Goal: Transaction & Acquisition: Purchase product/service

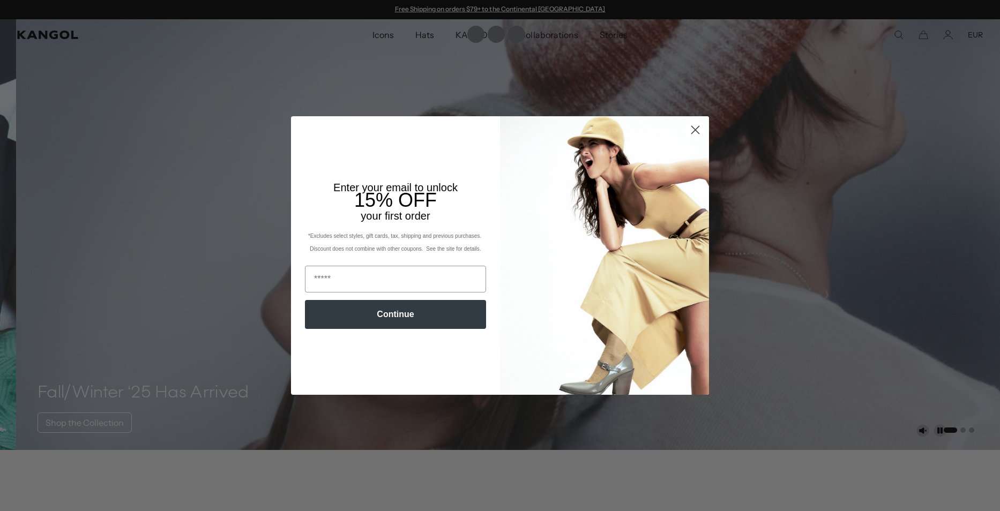
click at [694, 129] on circle "Close dialog" at bounding box center [696, 130] width 18 height 18
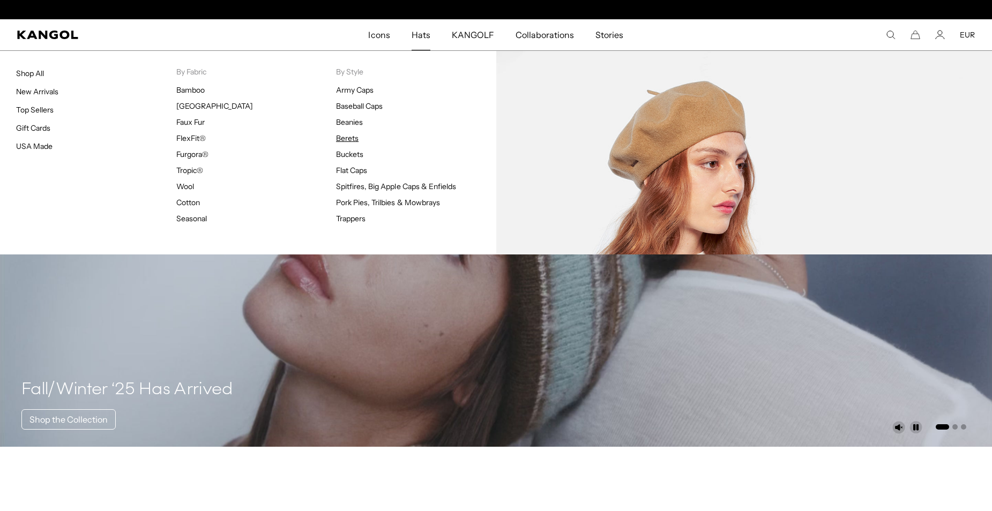
scroll to position [0, 221]
click at [351, 136] on link "Berets" at bounding box center [347, 138] width 23 height 10
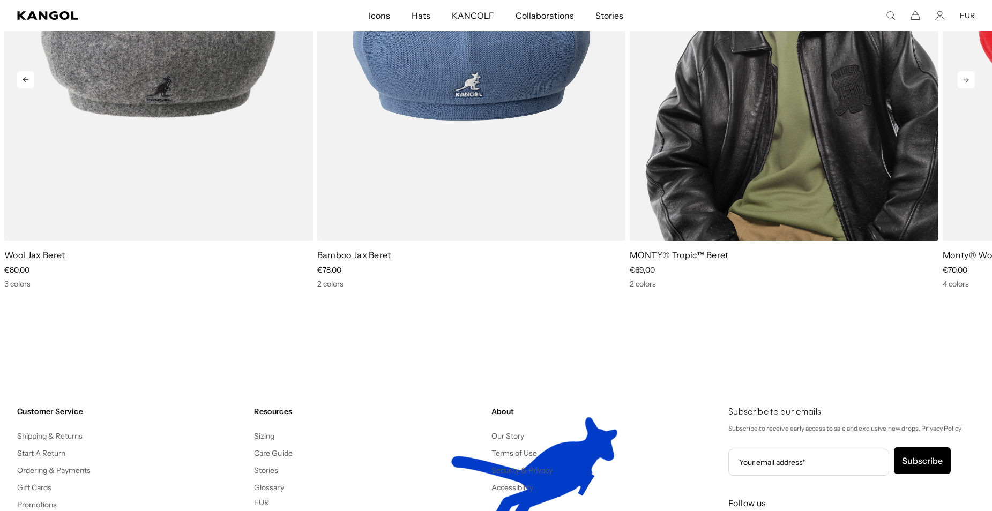
scroll to position [1662, 0]
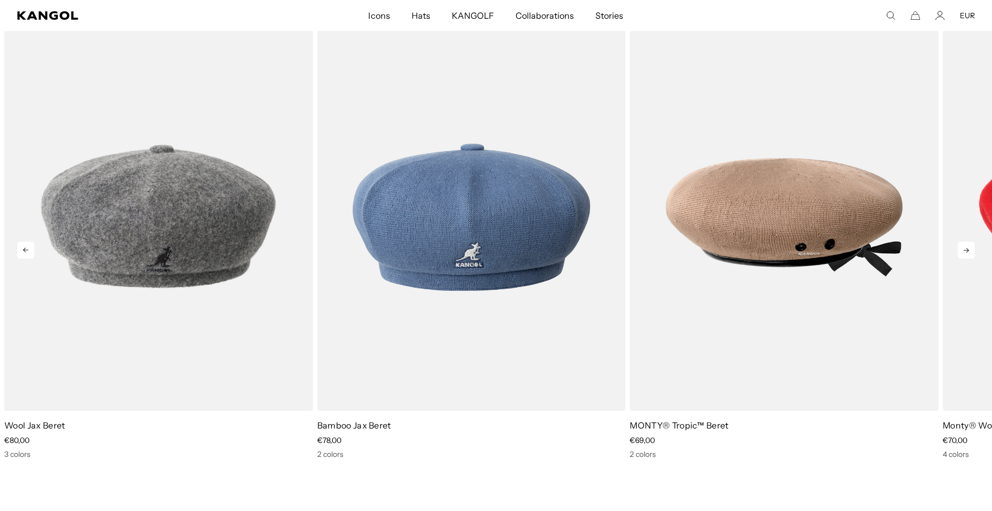
click at [972, 254] on icon at bounding box center [966, 250] width 17 height 17
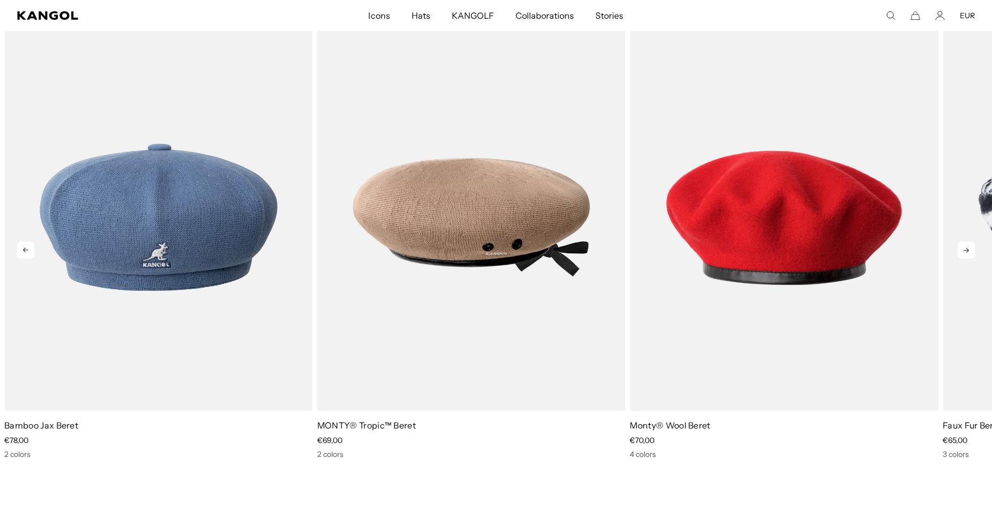
scroll to position [0, 221]
click at [972, 254] on icon at bounding box center [966, 250] width 17 height 17
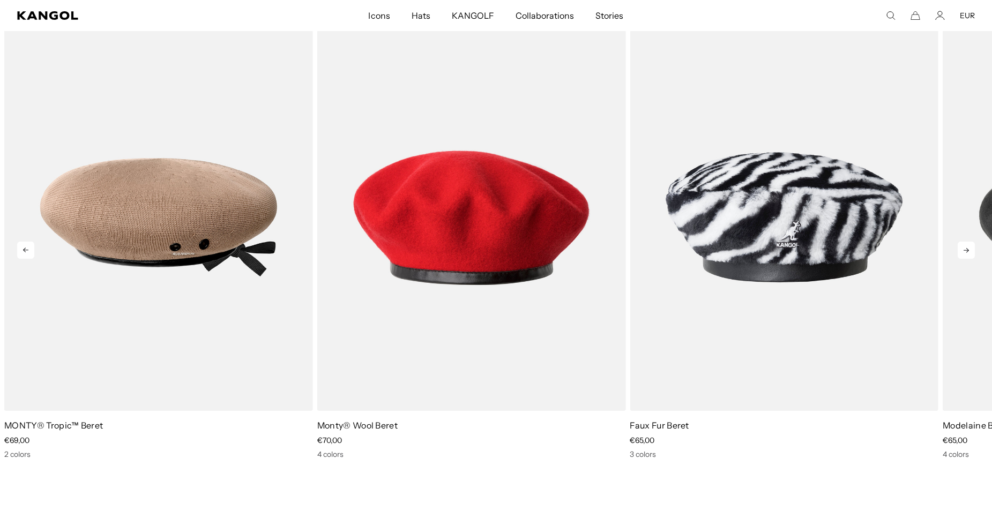
click at [972, 254] on icon at bounding box center [966, 250] width 17 height 17
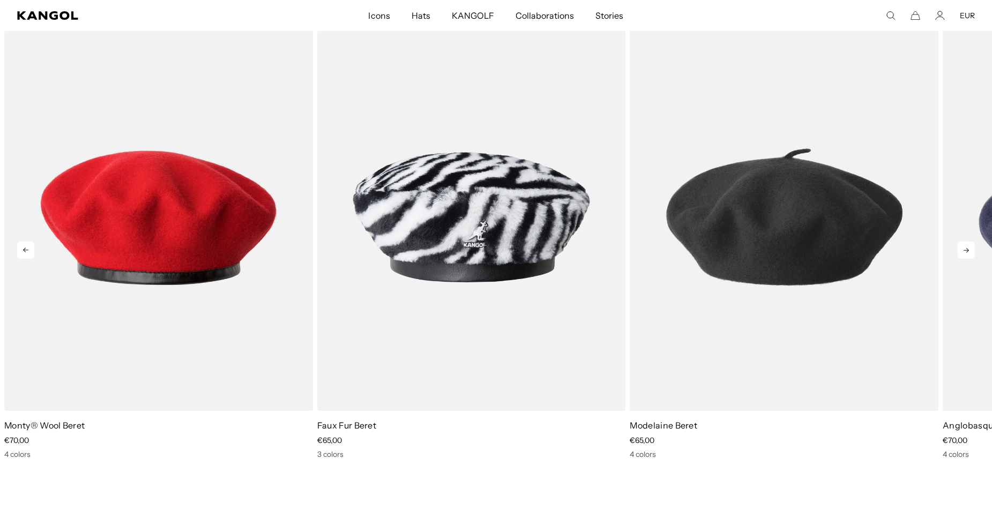
click at [972, 254] on icon at bounding box center [966, 250] width 17 height 17
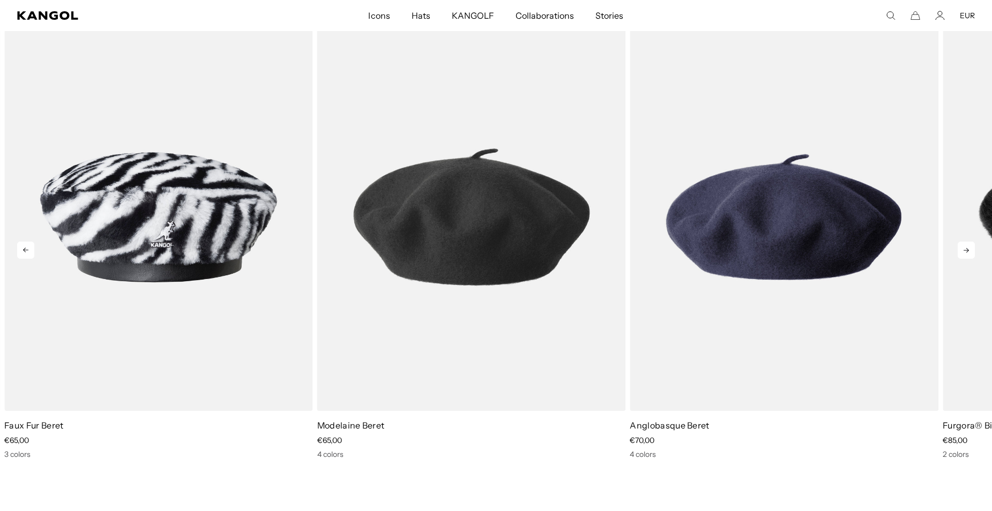
click at [972, 254] on icon at bounding box center [966, 250] width 17 height 17
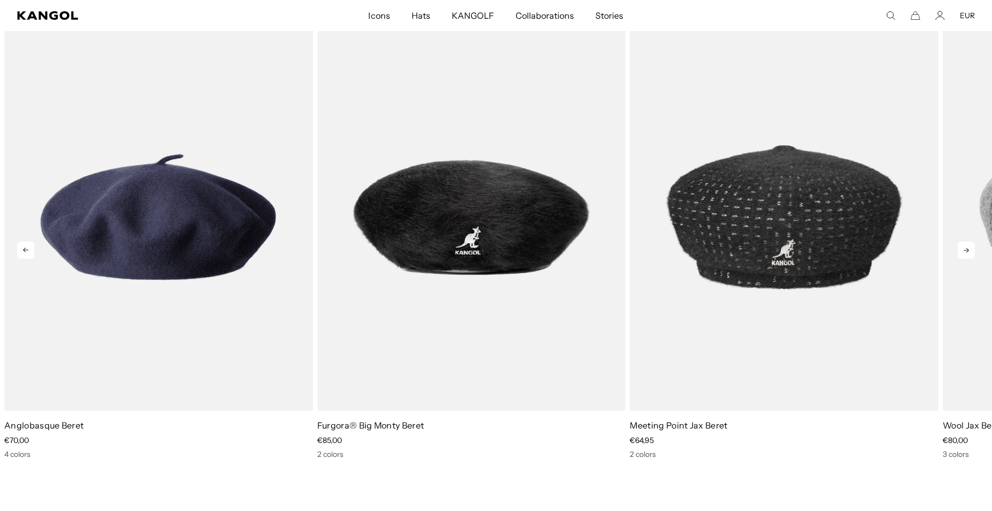
click at [972, 254] on icon at bounding box center [966, 250] width 17 height 17
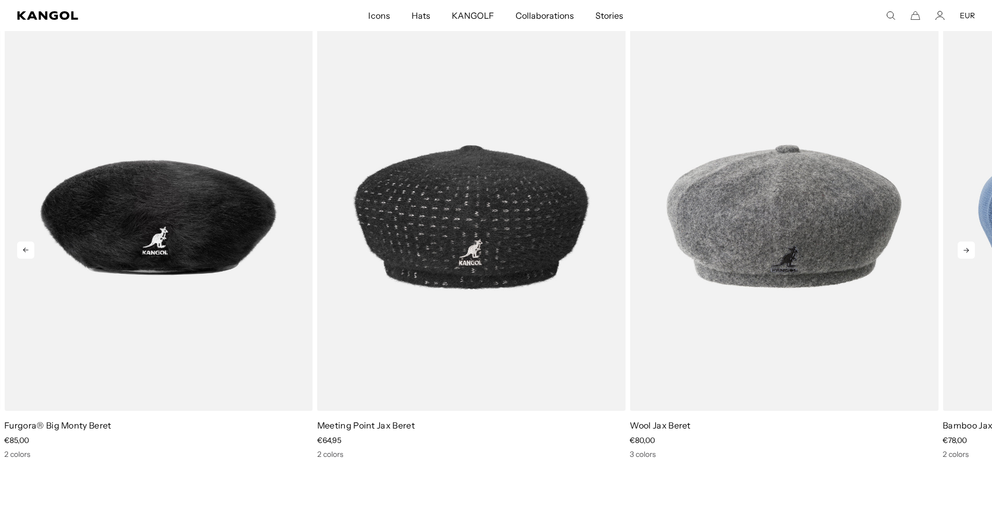
scroll to position [0, 0]
click at [972, 254] on icon at bounding box center [966, 250] width 17 height 17
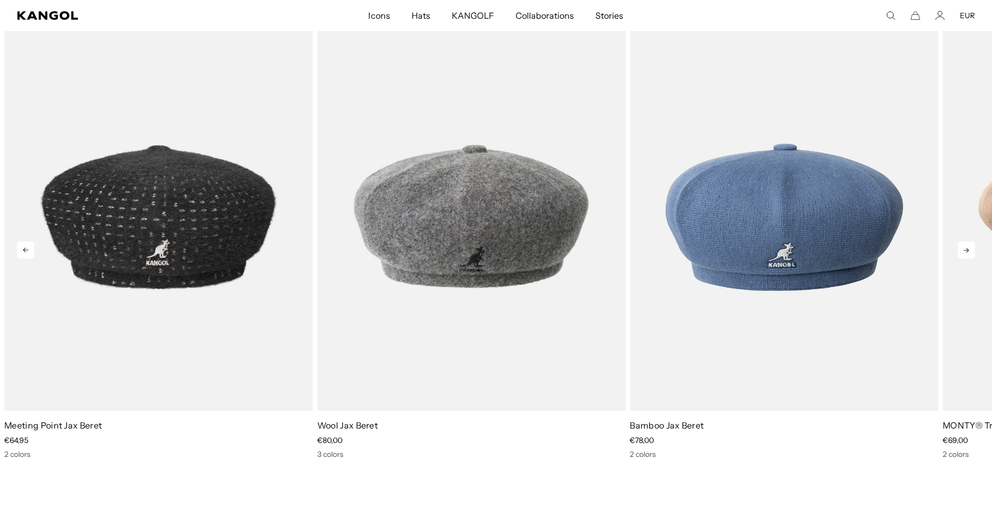
click at [971, 254] on icon at bounding box center [966, 250] width 17 height 17
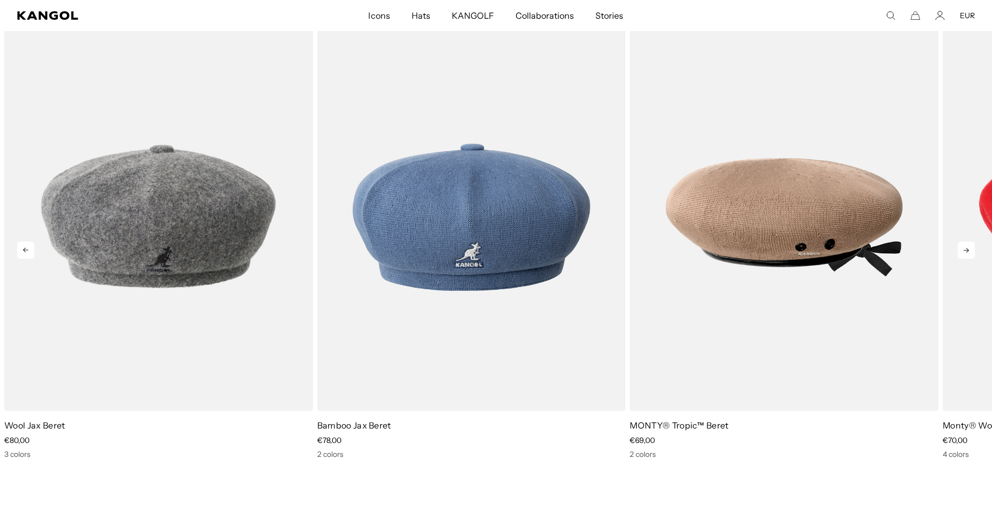
click at [971, 254] on icon at bounding box center [966, 250] width 17 height 17
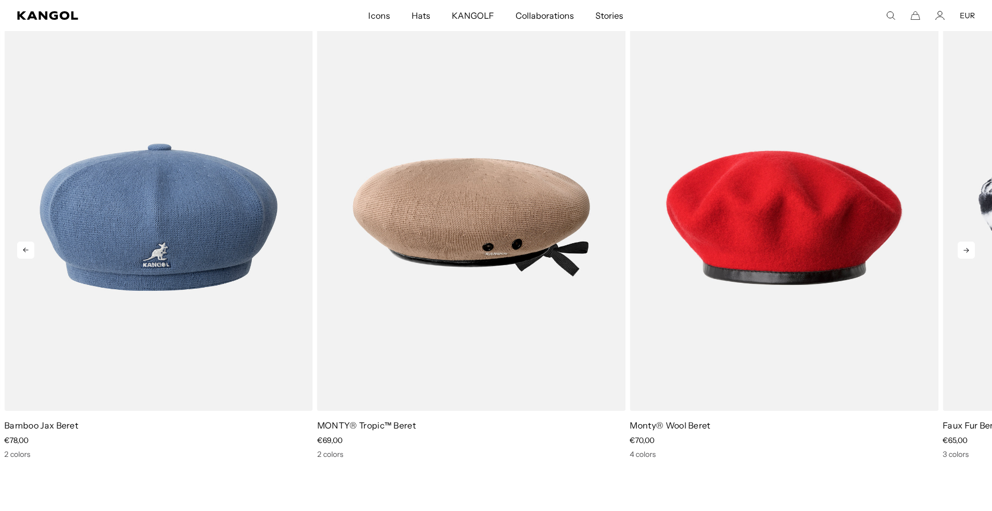
click at [971, 254] on icon at bounding box center [966, 250] width 17 height 17
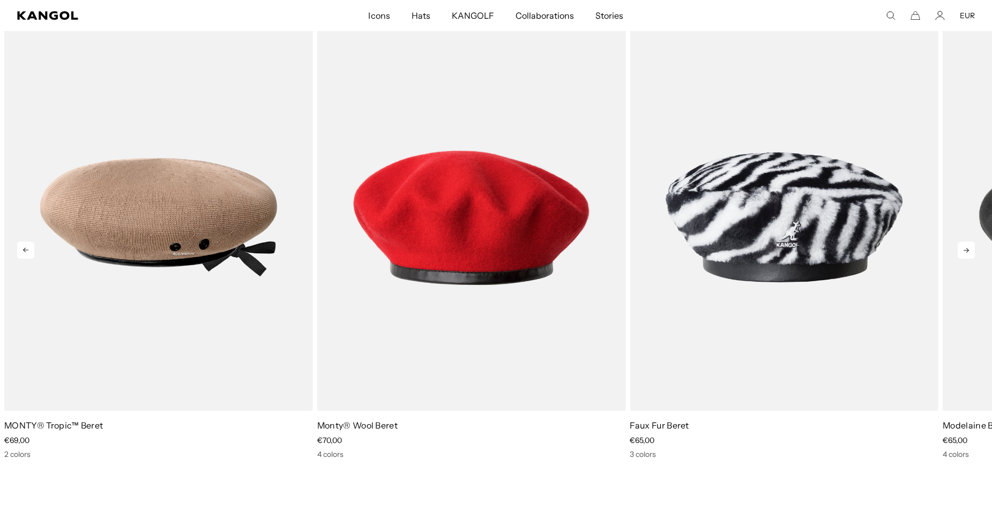
click at [971, 254] on icon at bounding box center [966, 250] width 17 height 17
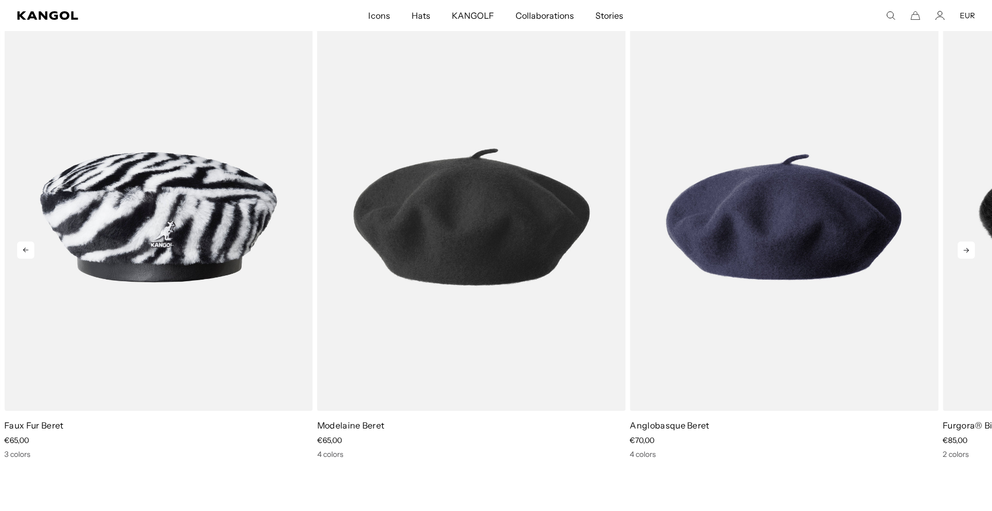
click at [970, 254] on icon at bounding box center [966, 250] width 17 height 17
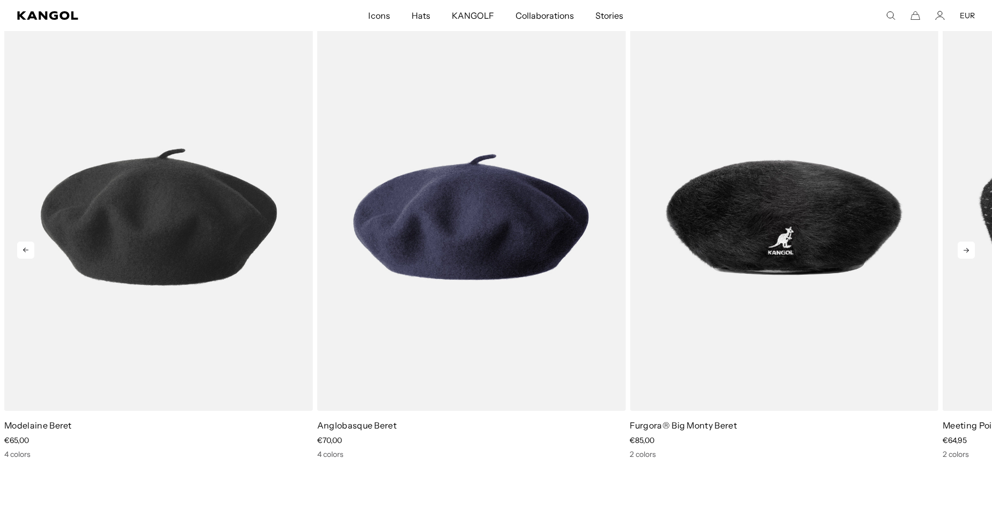
scroll to position [0, 221]
click at [970, 254] on icon at bounding box center [966, 250] width 17 height 17
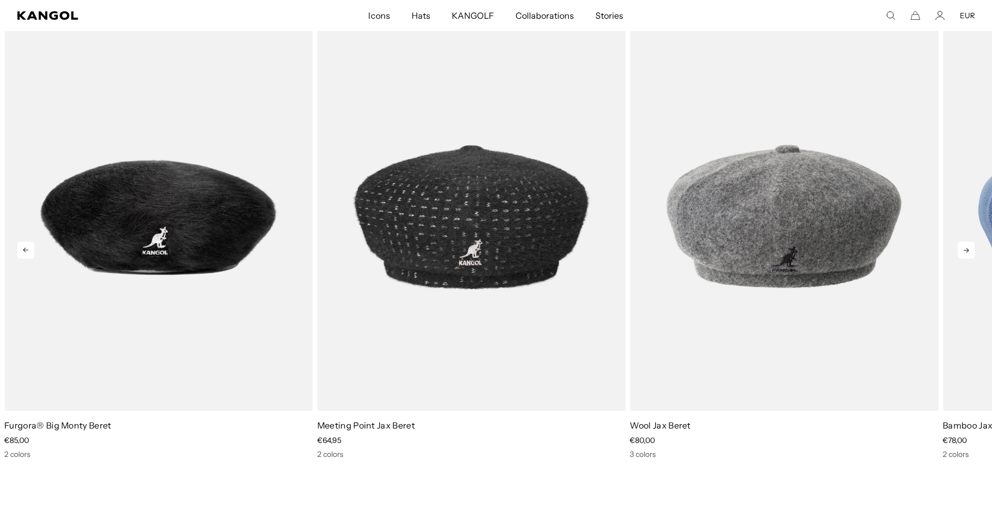
click at [970, 254] on icon at bounding box center [966, 250] width 17 height 17
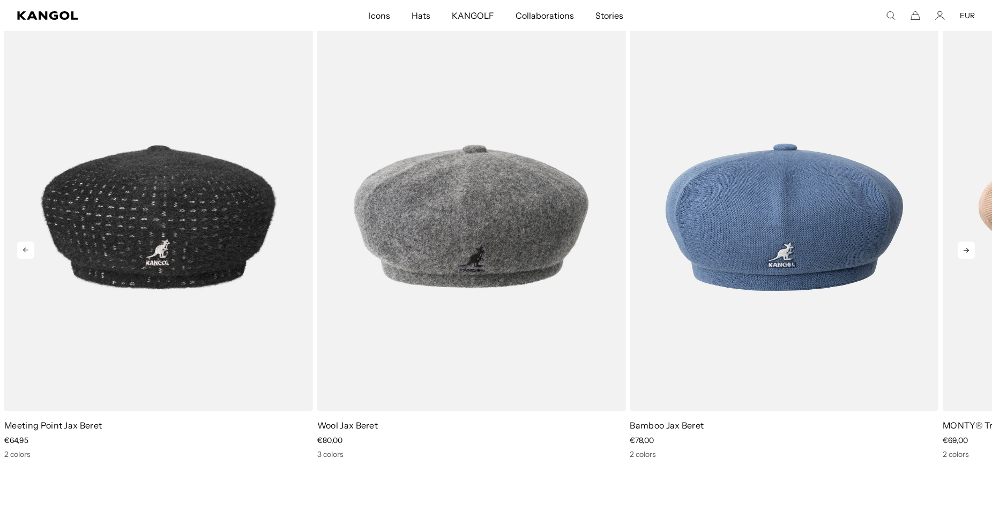
click at [25, 244] on icon at bounding box center [25, 250] width 17 height 17
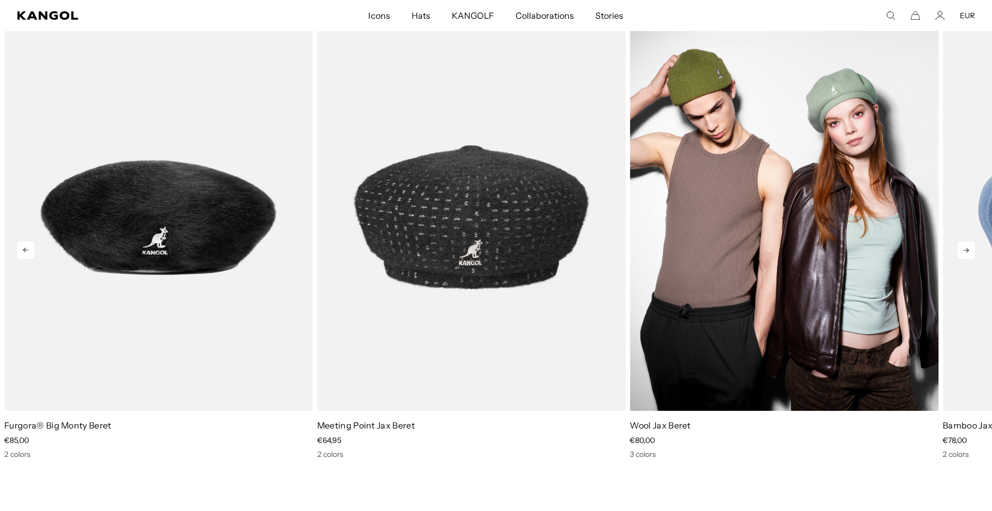
scroll to position [0, 0]
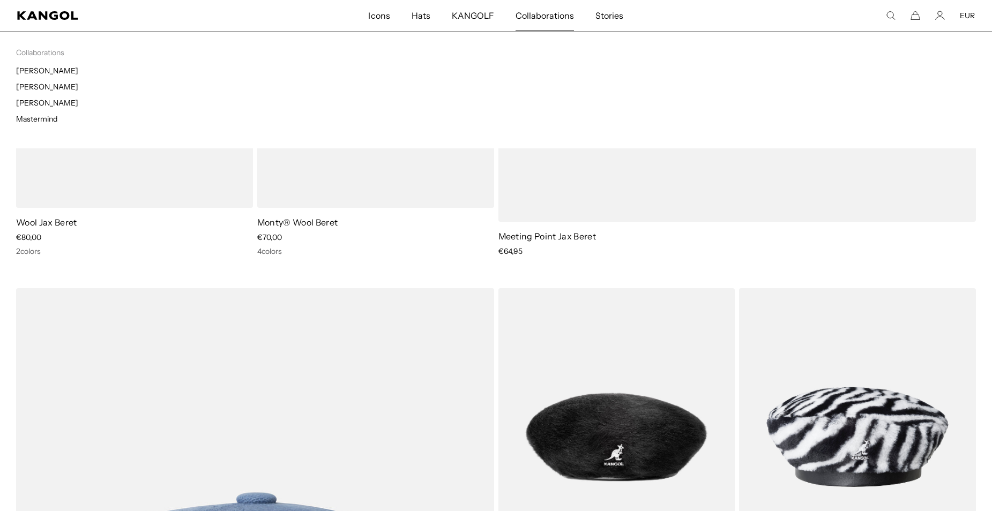
scroll to position [697, 0]
